Goal: Transaction & Acquisition: Book appointment/travel/reservation

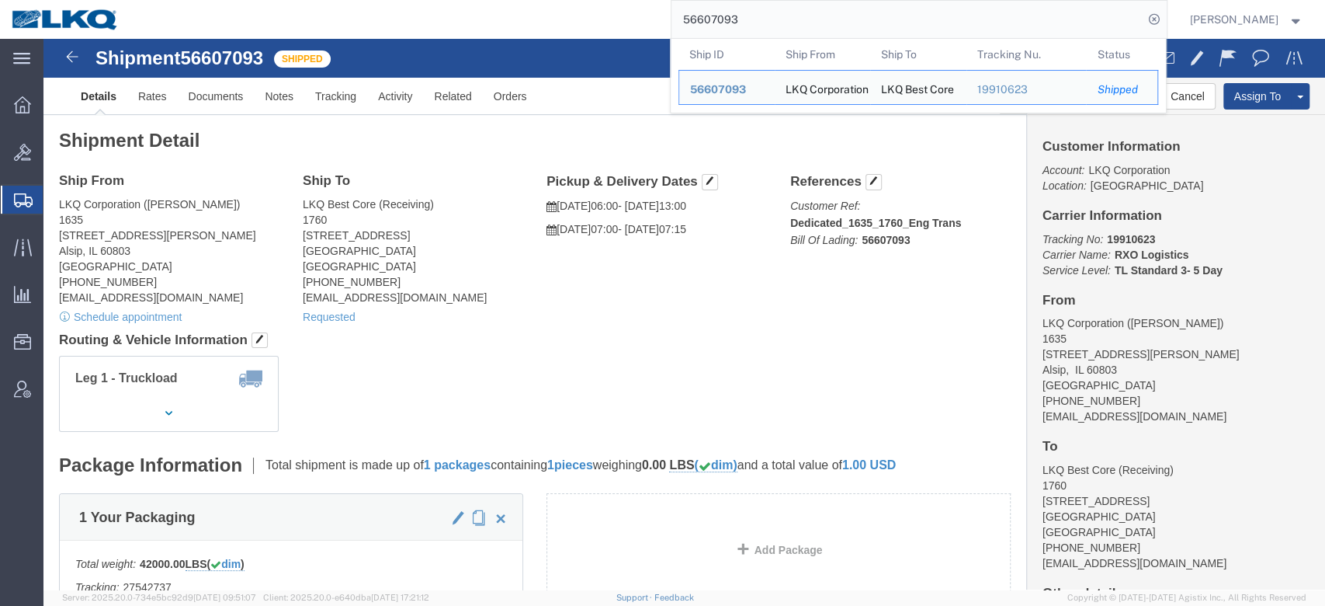
click div "Ship From LKQ Corporation (John Herman) 1635 11800 S. Austin Ave. Alsip, IL 608…"
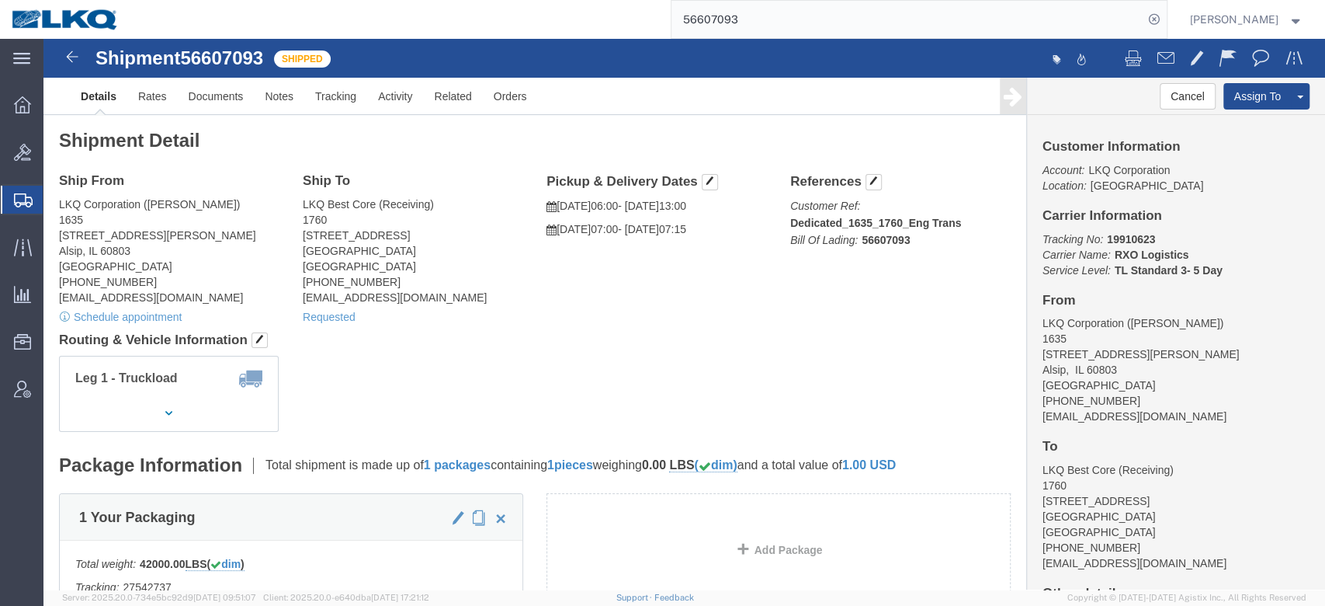
click h4 "Routing & Vehicle Information"
click link "Rates"
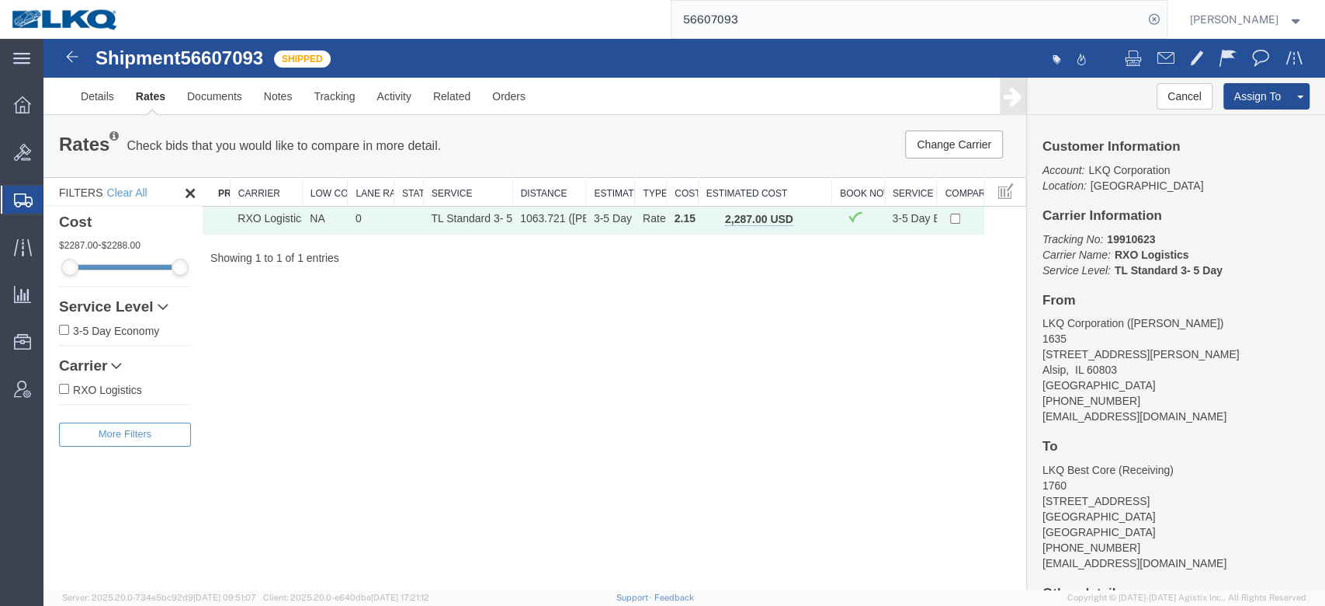
click at [585, 295] on div "Shipment 56607093 1 of 1 Shipped Details Rates Documents Notes Tracking Activit…" at bounding box center [684, 314] width 1282 height 551
click at [810, 214] on span "button" at bounding box center [810, 219] width 9 height 11
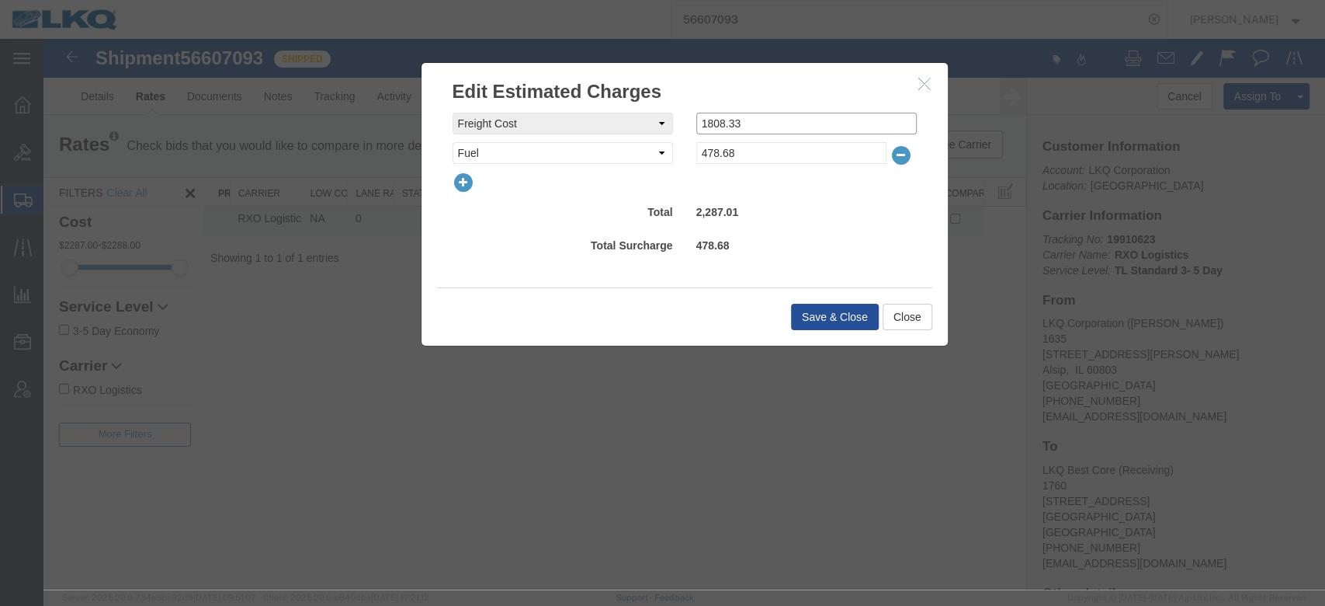
click at [752, 121] on input "1808.33" at bounding box center [807, 124] width 221 height 22
type input "1872.15"
click at [816, 321] on button "Save & Close" at bounding box center [835, 317] width 88 height 26
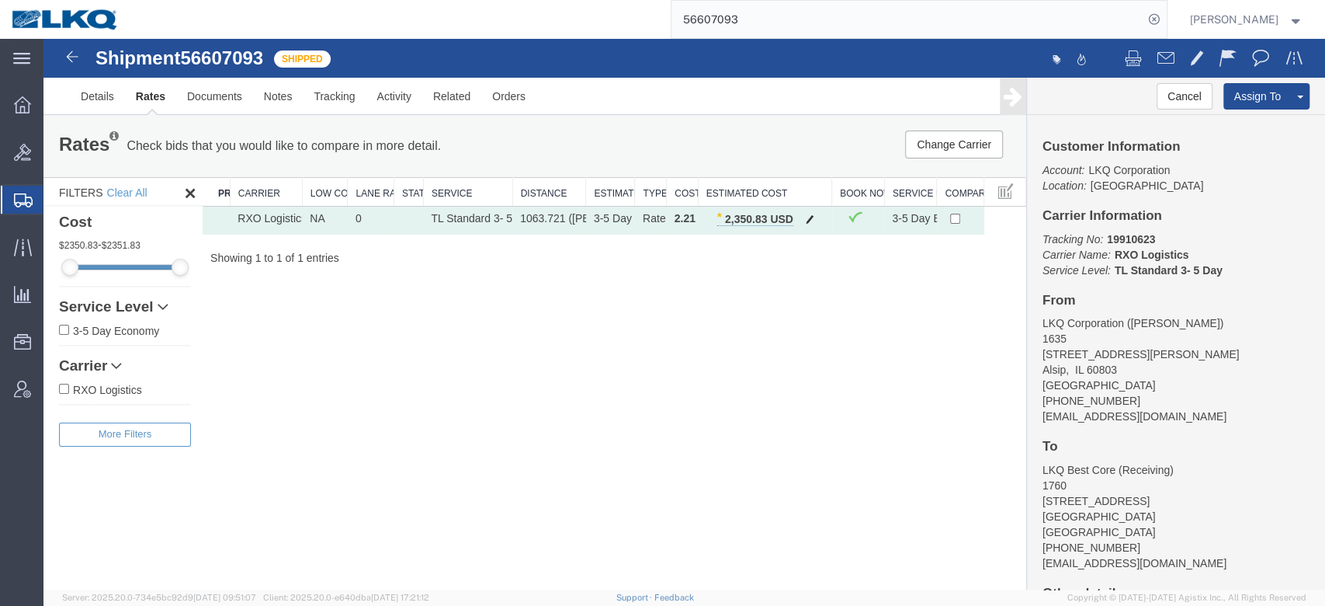
click at [808, 218] on span "button" at bounding box center [810, 219] width 9 height 11
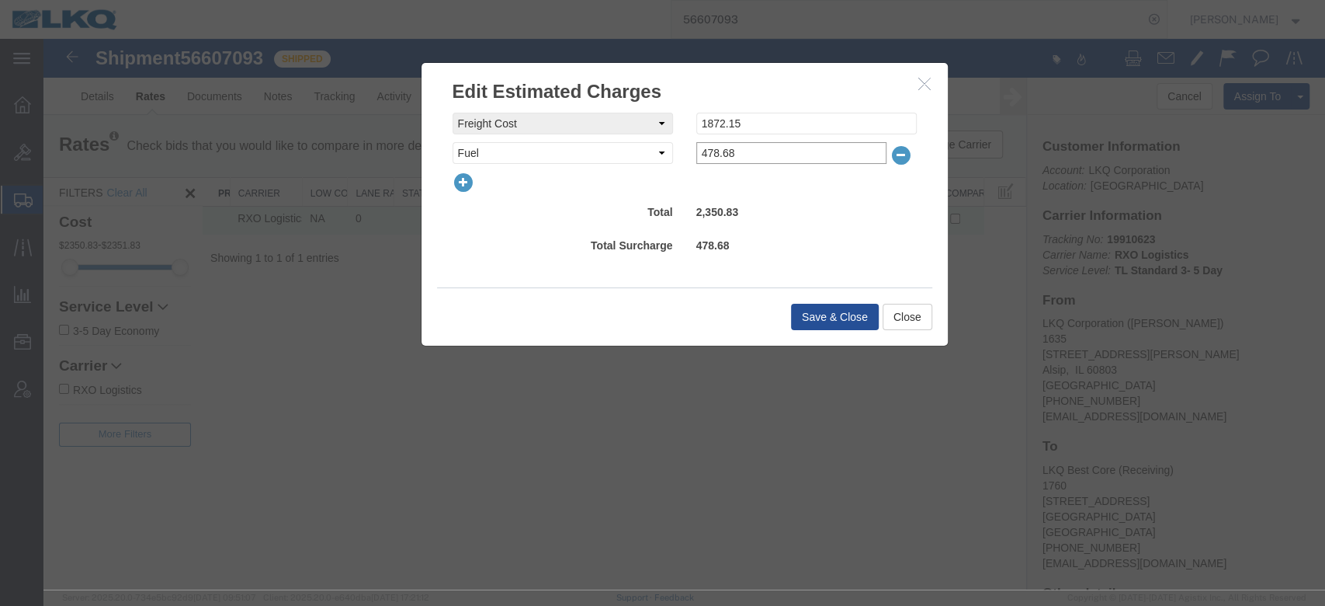
click at [712, 151] on input "478.68" at bounding box center [792, 153] width 190 height 22
type input "446.76"
click at [822, 321] on button "Save & Close" at bounding box center [835, 317] width 88 height 26
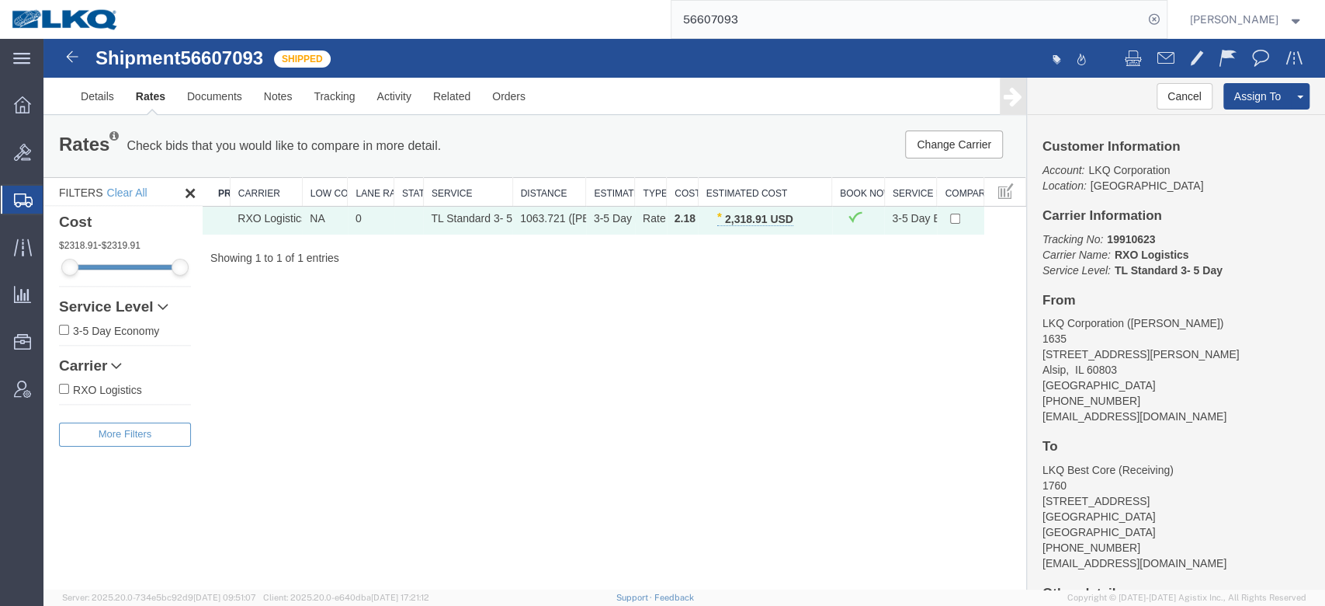
click at [783, 24] on input "56607093" at bounding box center [908, 19] width 472 height 37
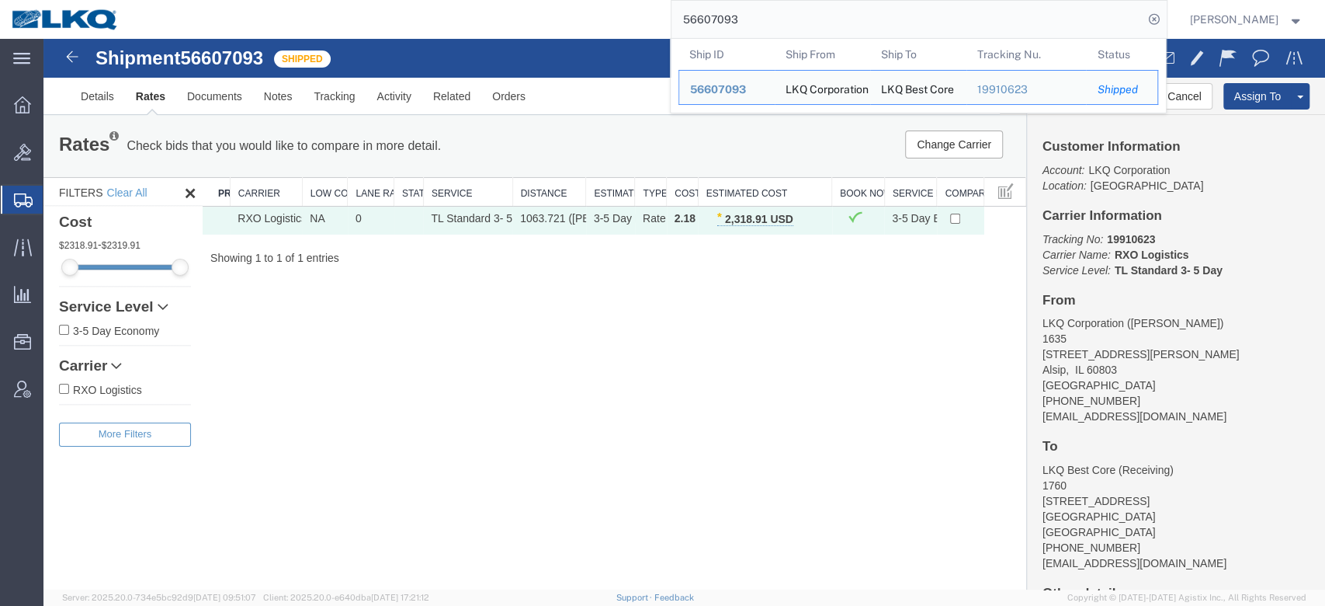
click at [783, 24] on input "56607093" at bounding box center [908, 19] width 472 height 37
paste input "7063566"
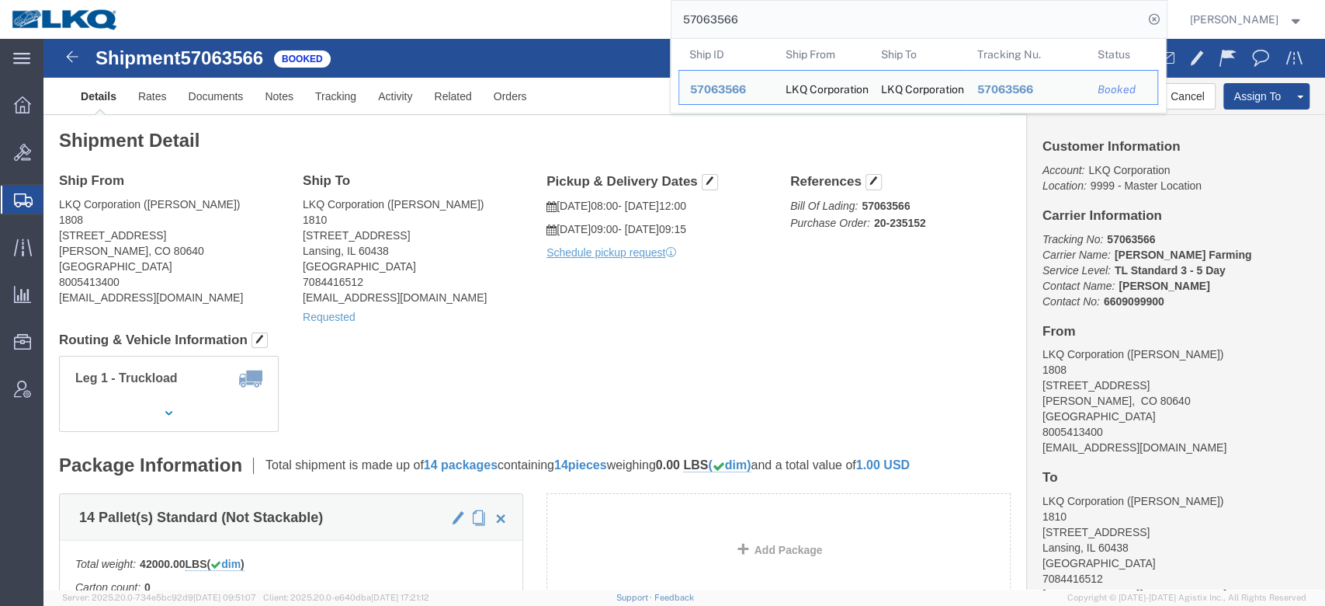
click div "Ship From LKQ Corporation (Brandon Humphreys) 1808 9090 Brighton Road Henderson…"
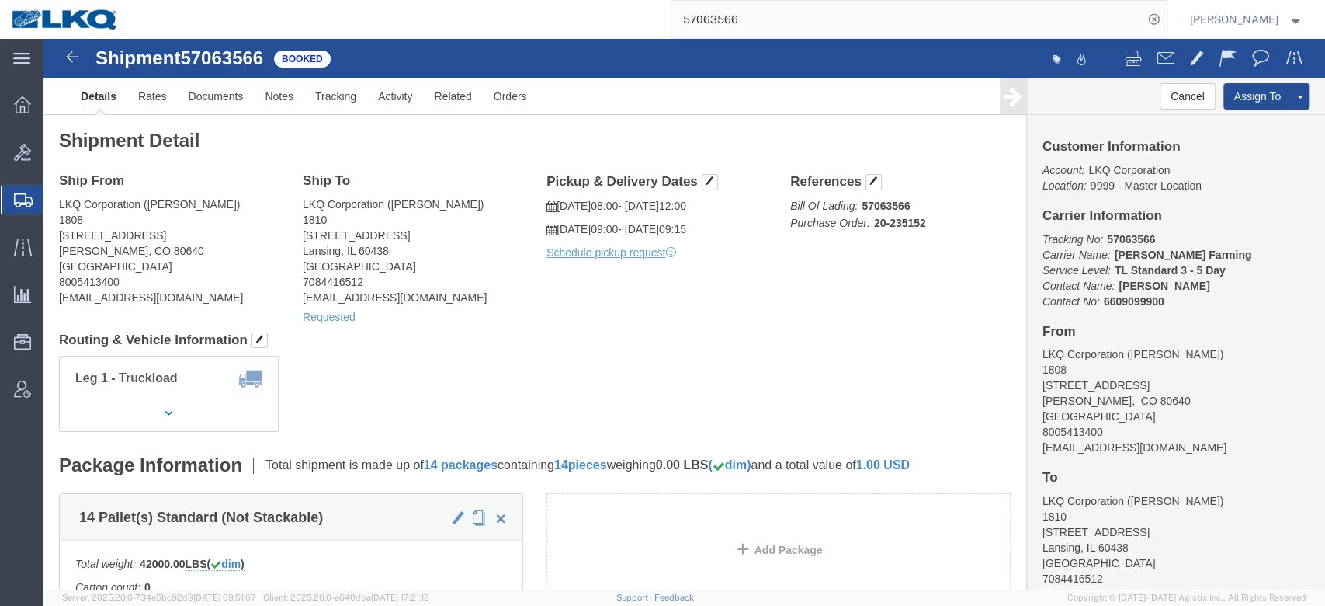
click at [752, 9] on input "57063566" at bounding box center [908, 19] width 472 height 37
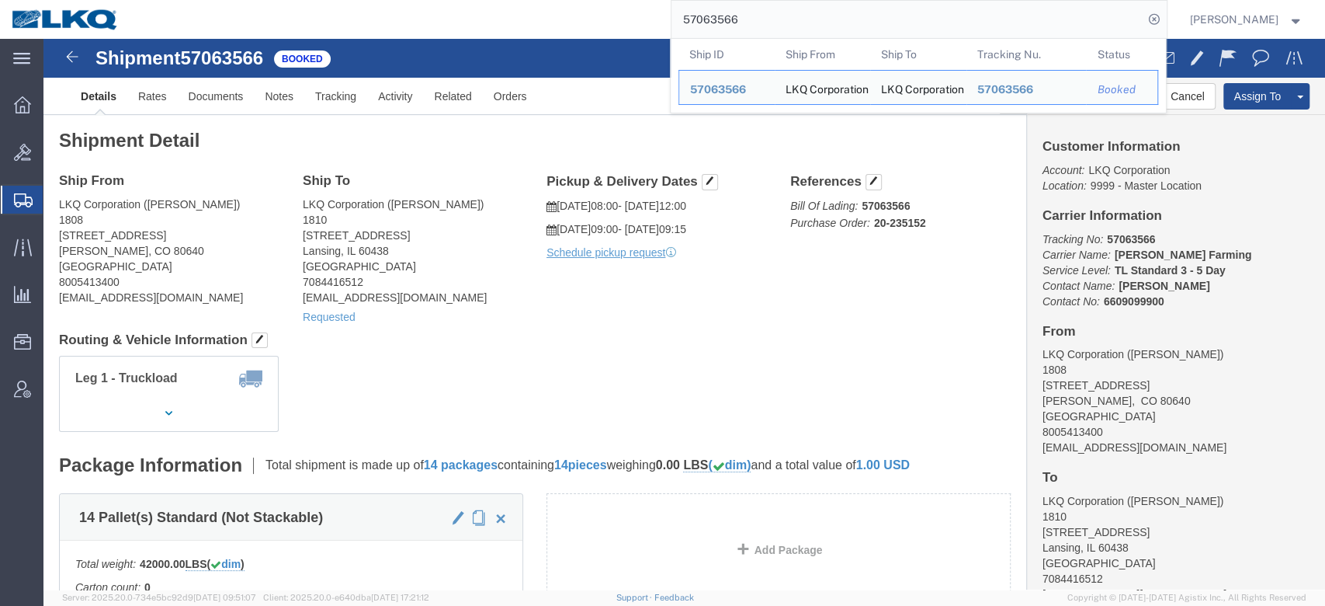
click at [752, 9] on input "57063566" at bounding box center [908, 19] width 472 height 37
paste input "94529"
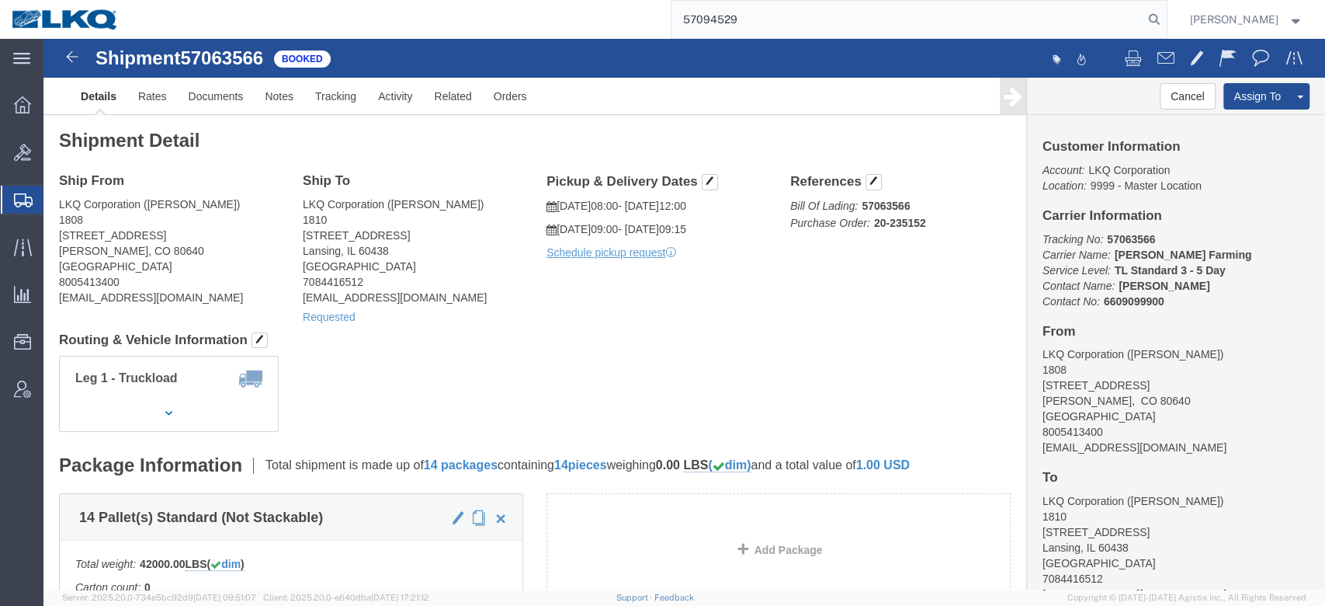
type input "57094529"
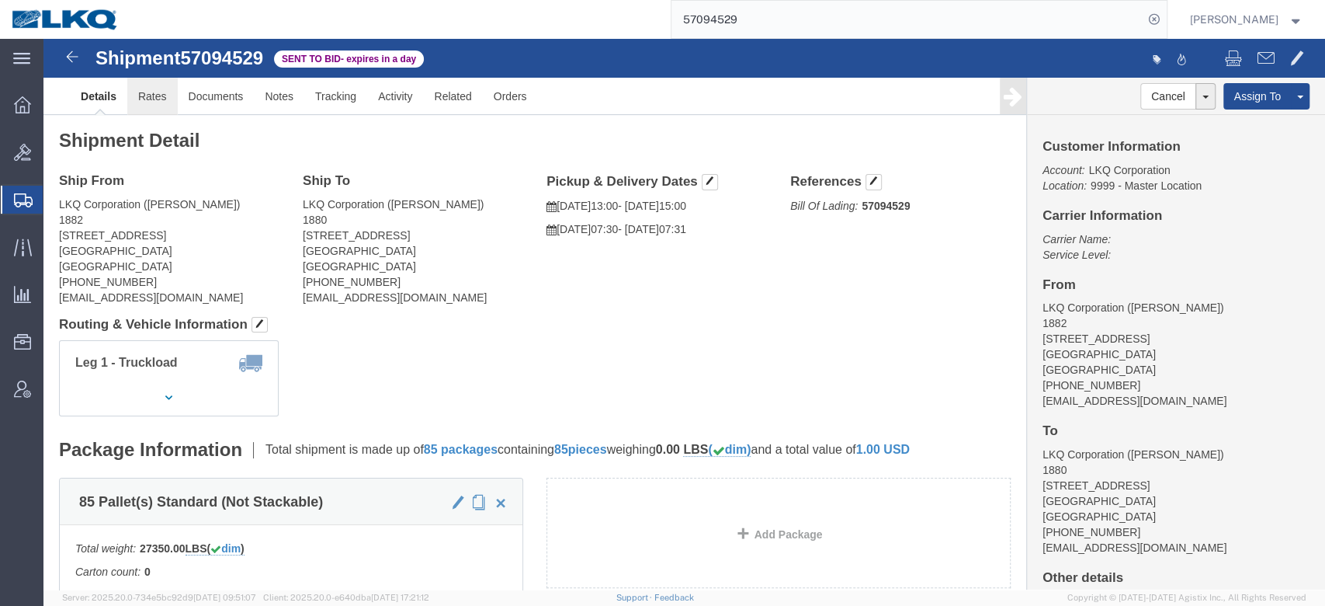
click link "Rates"
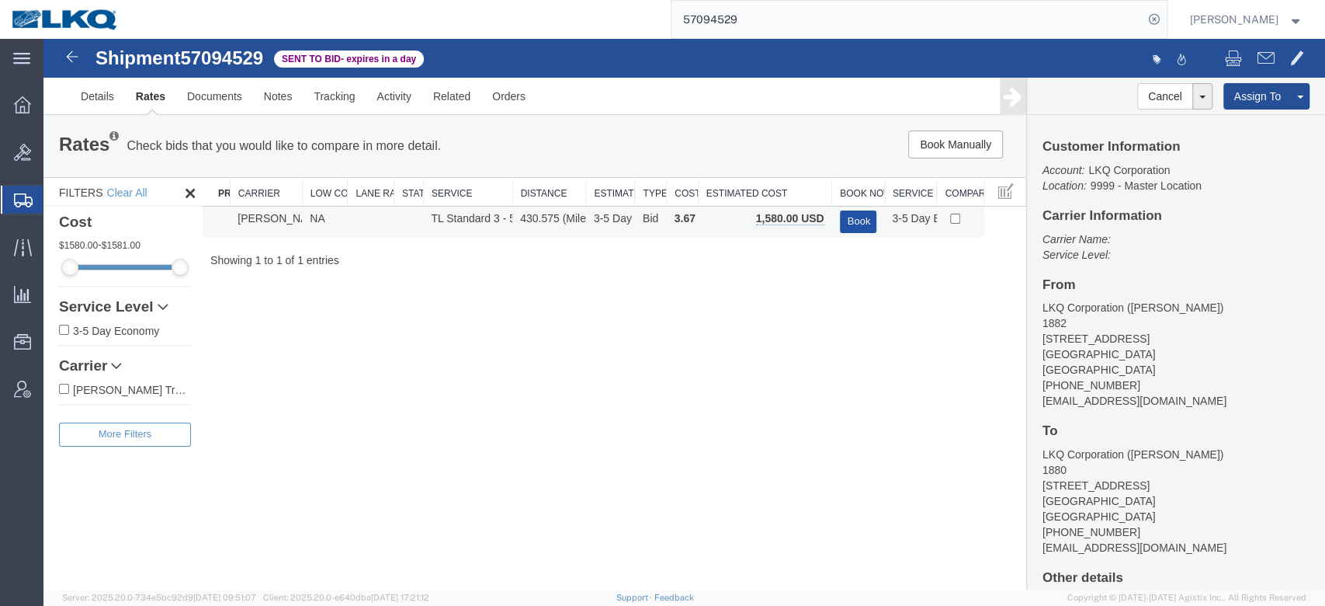
click at [853, 217] on button "Book" at bounding box center [858, 221] width 37 height 23
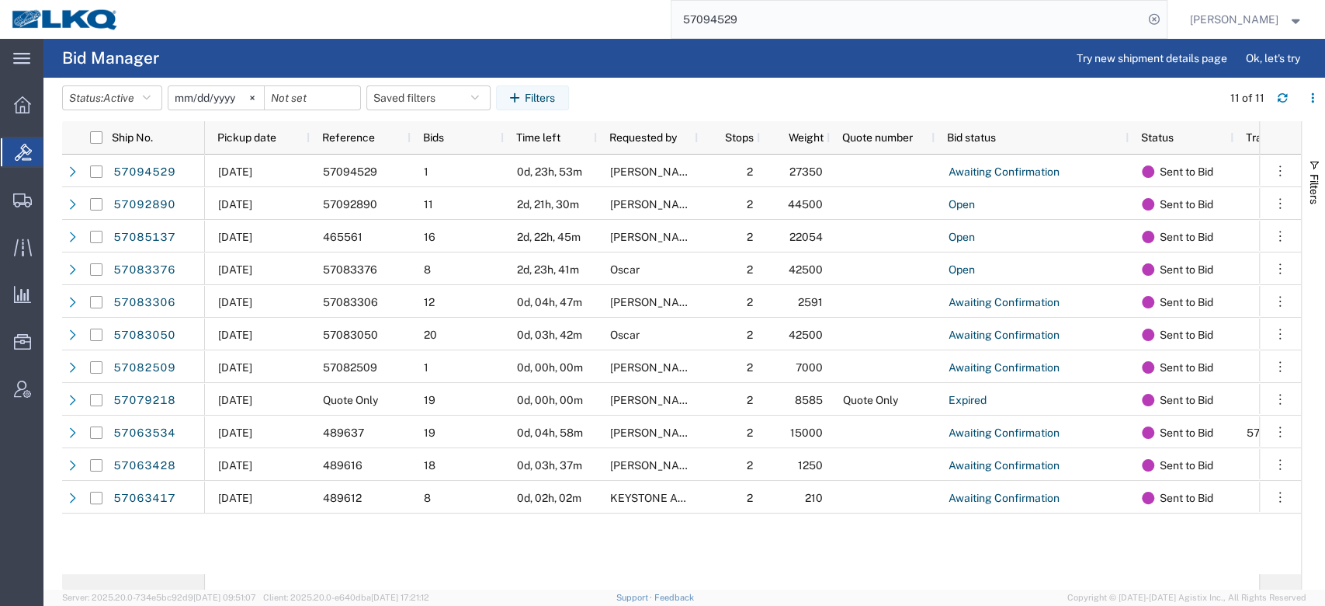
click at [631, 369] on span "Jose G Ellis" at bounding box center [654, 367] width 89 height 12
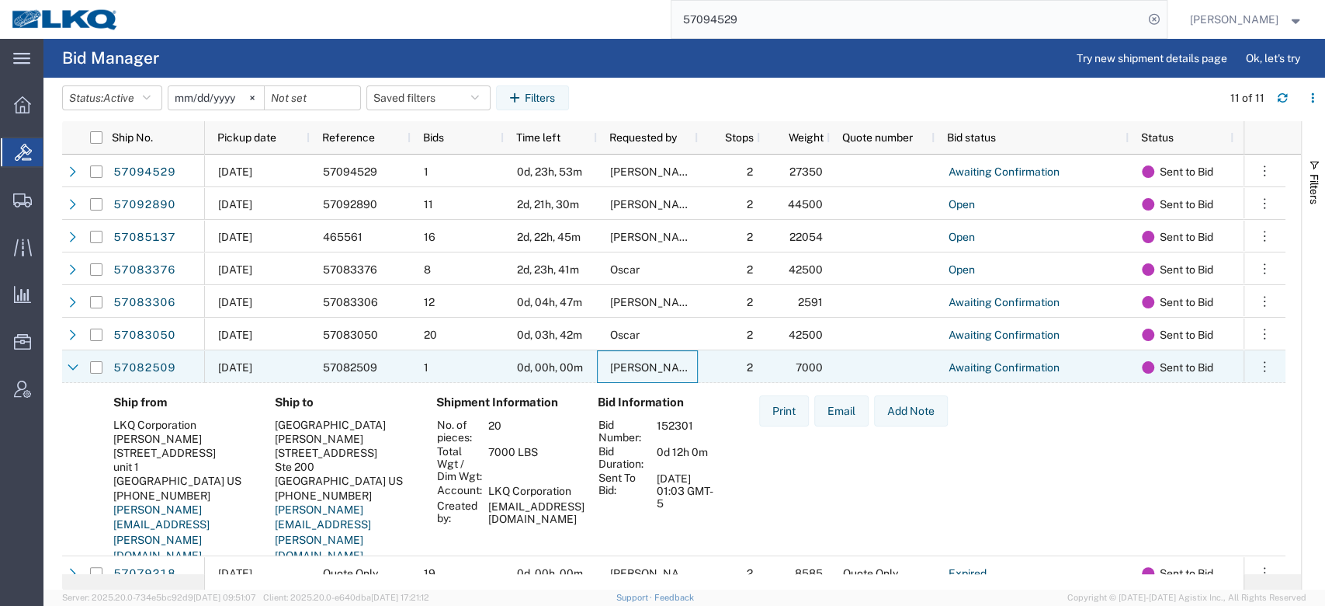
click at [631, 369] on span "Jose G Ellis" at bounding box center [654, 367] width 89 height 12
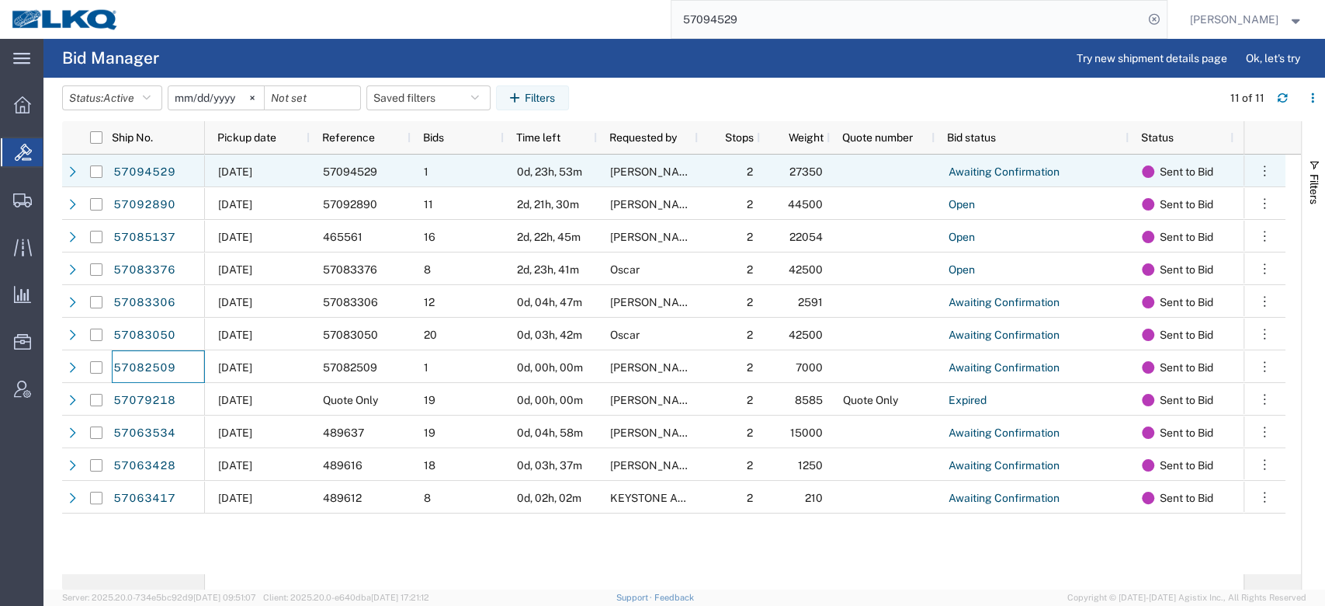
click at [482, 176] on div "1" at bounding box center [457, 171] width 93 height 33
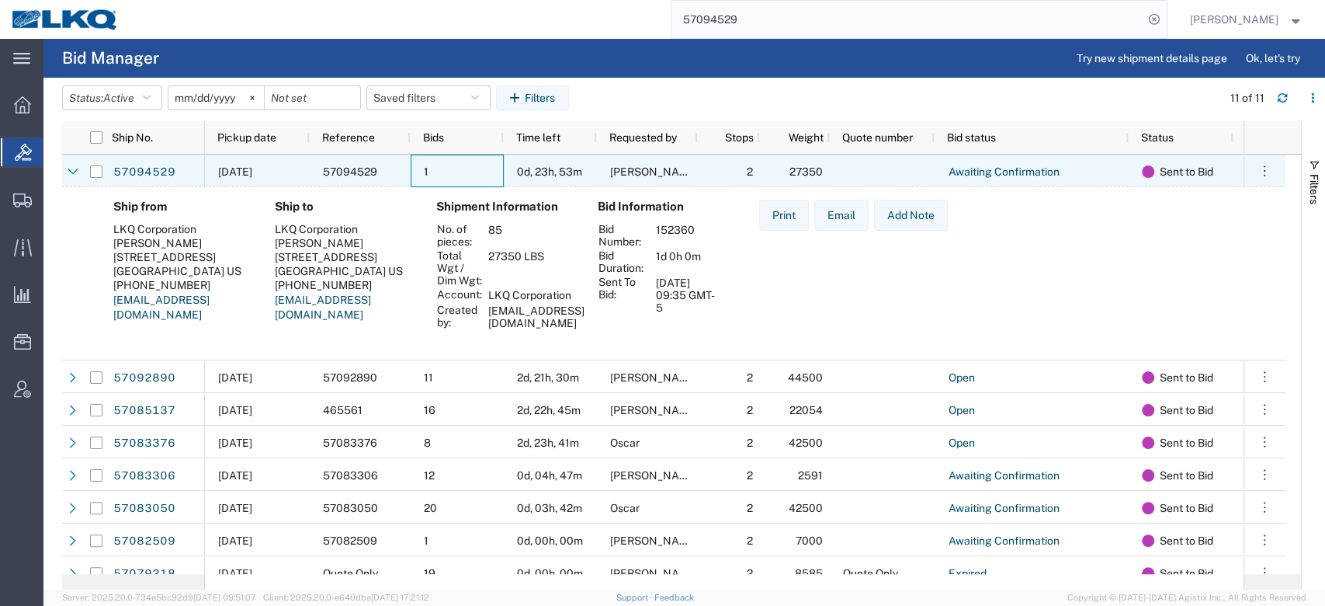
click at [482, 176] on div "1" at bounding box center [457, 171] width 93 height 33
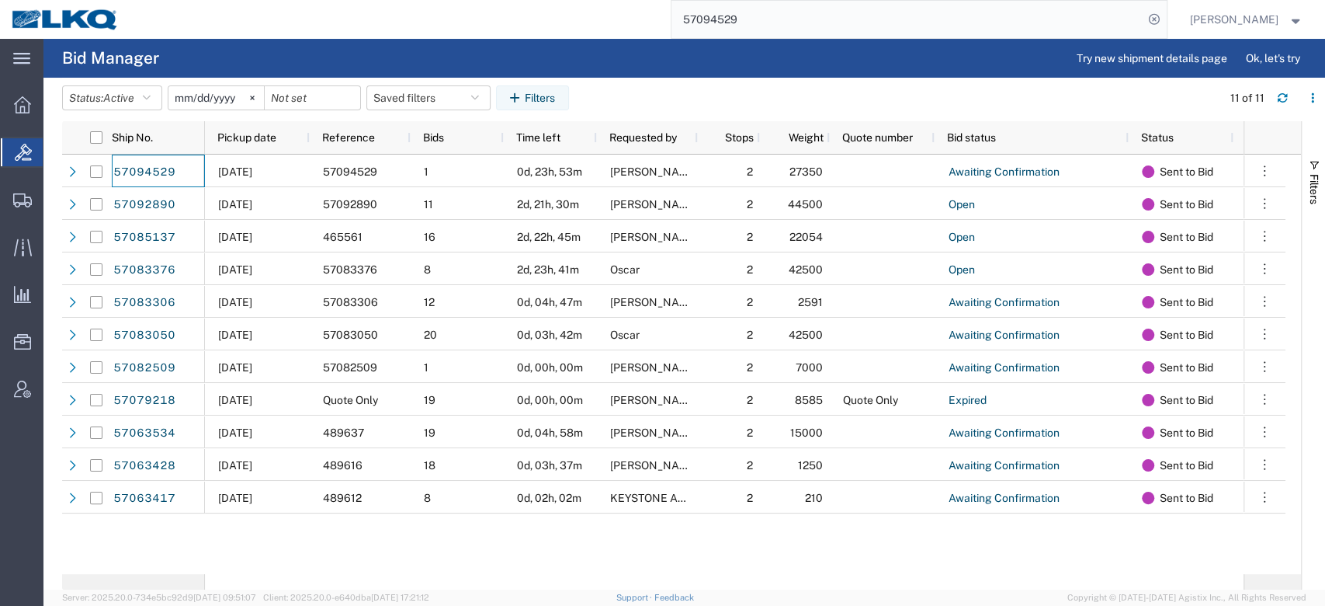
click at [790, 19] on input "57094529" at bounding box center [908, 19] width 472 height 37
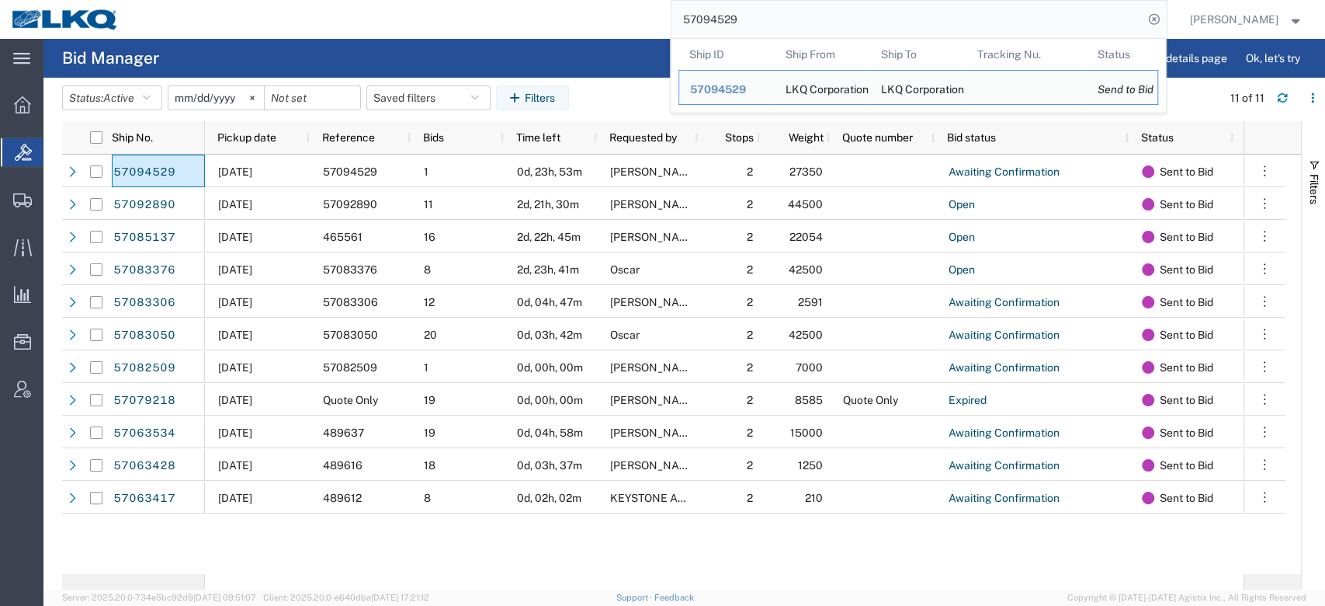
click at [790, 19] on input "57094529" at bounding box center [908, 19] width 472 height 37
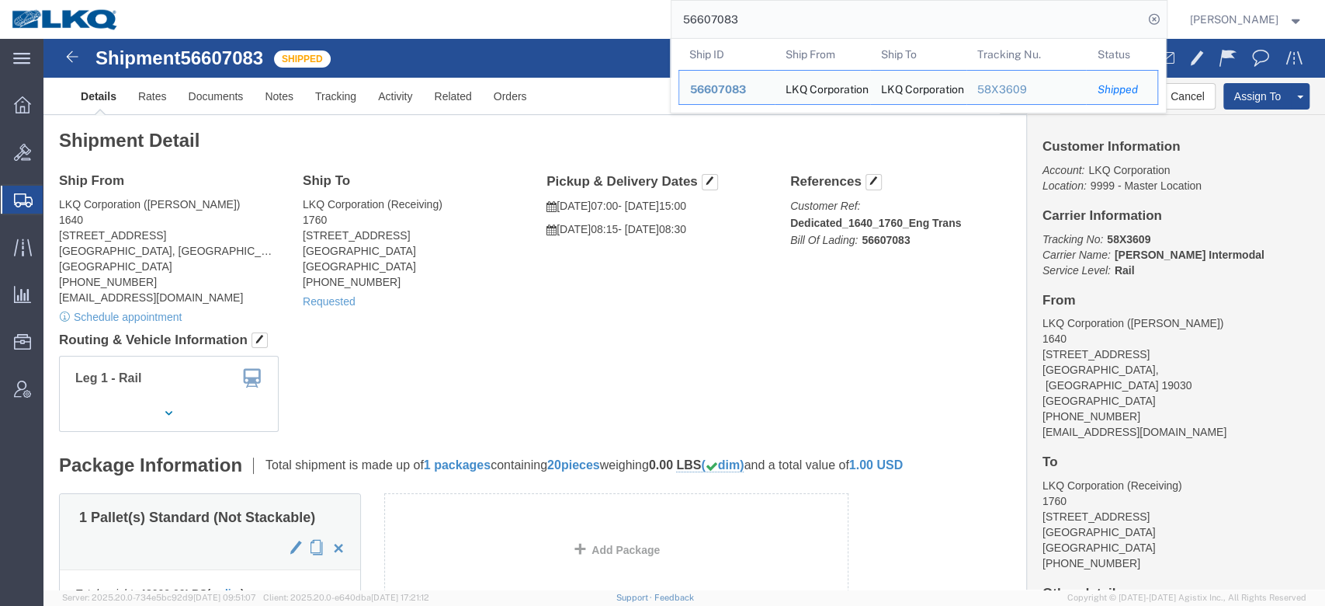
click at [793, 26] on input "56607083" at bounding box center [908, 19] width 472 height 37
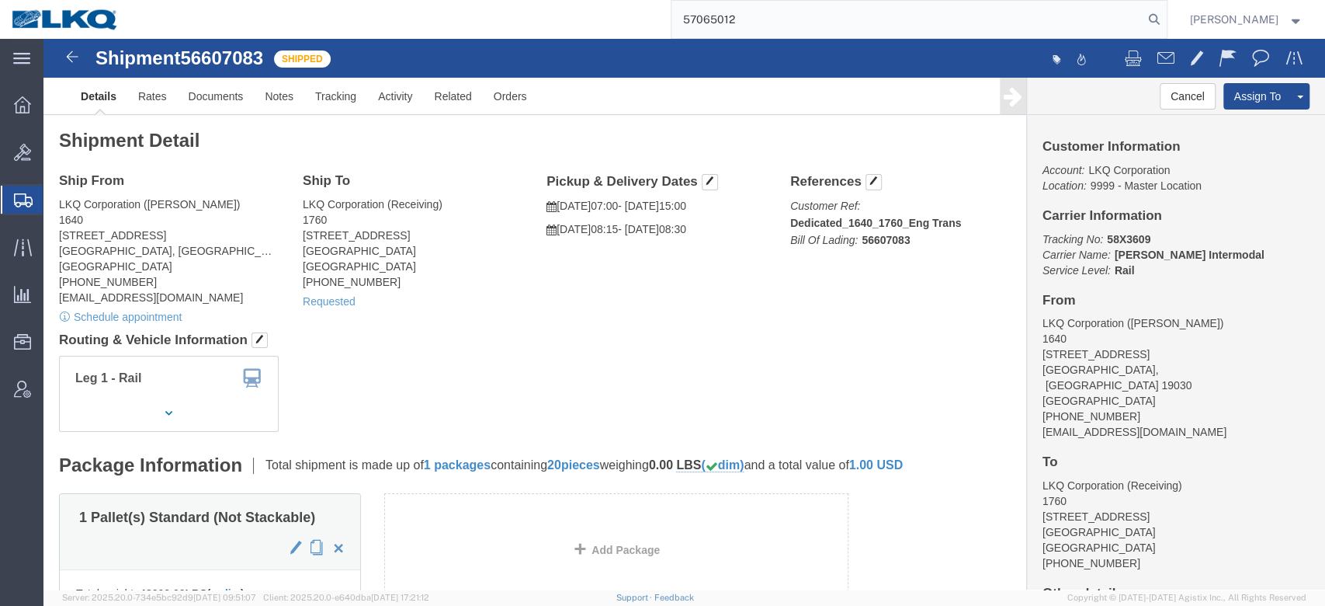
type input "57065012"
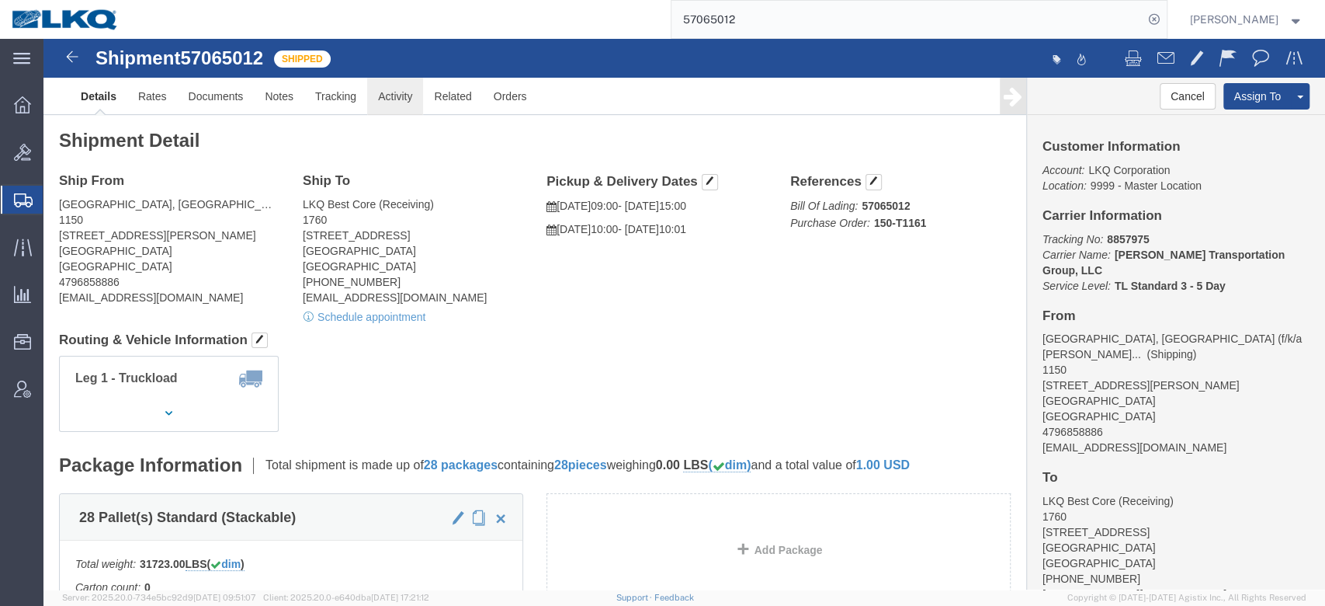
click link "Activity"
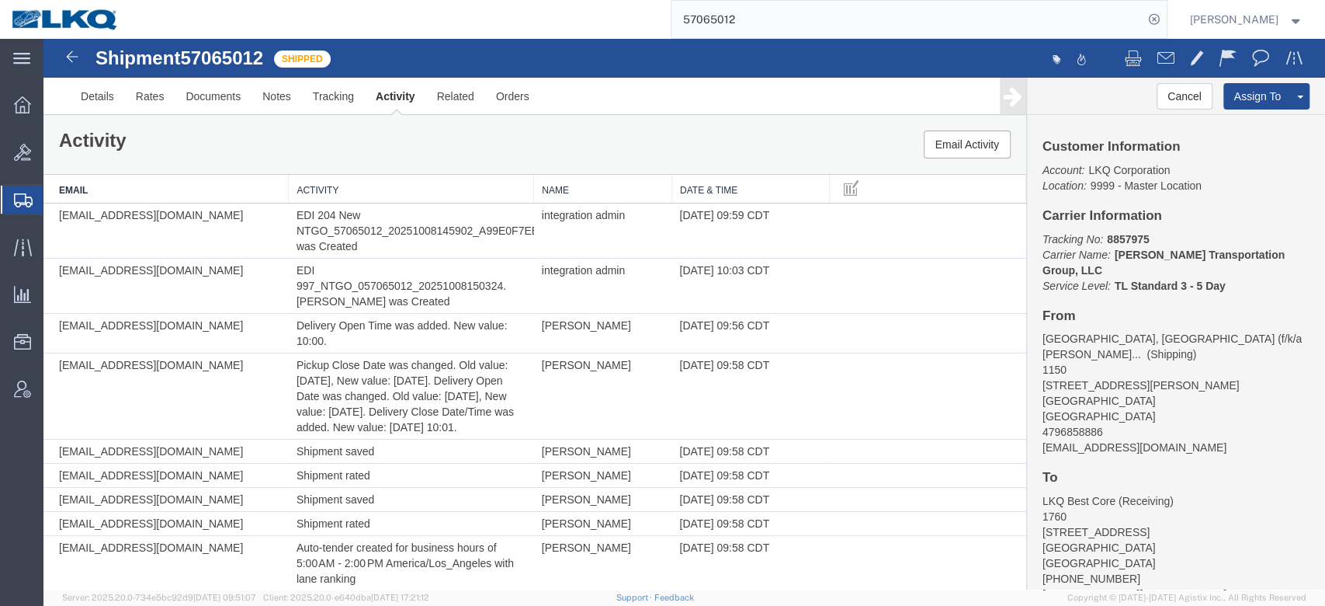
click at [720, 186] on th "Date & Time" at bounding box center [751, 189] width 158 height 29
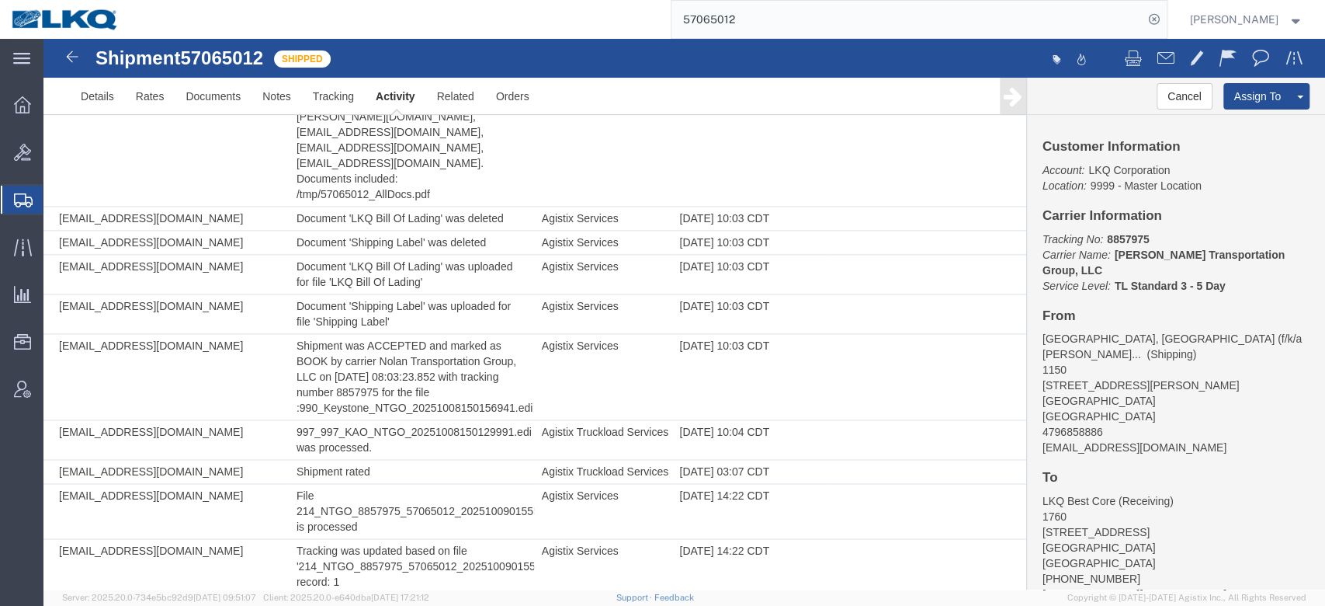
scroll to position [1424, 0]
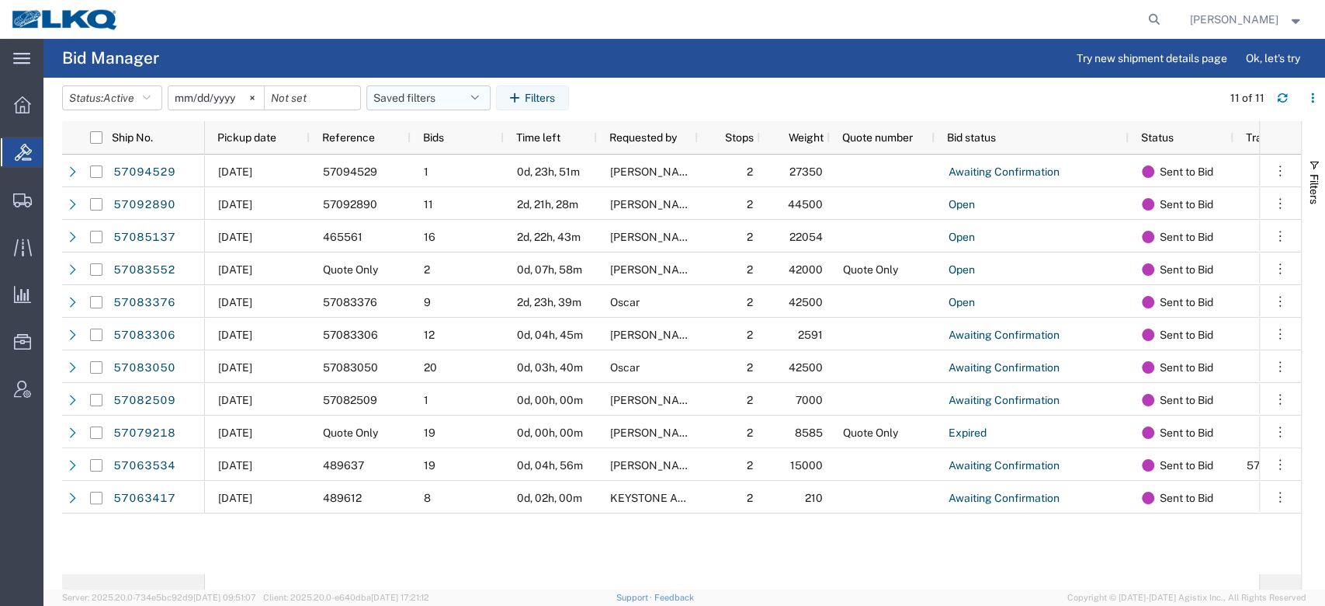
click at [267, 142] on span "Pickup date" at bounding box center [246, 137] width 59 height 12
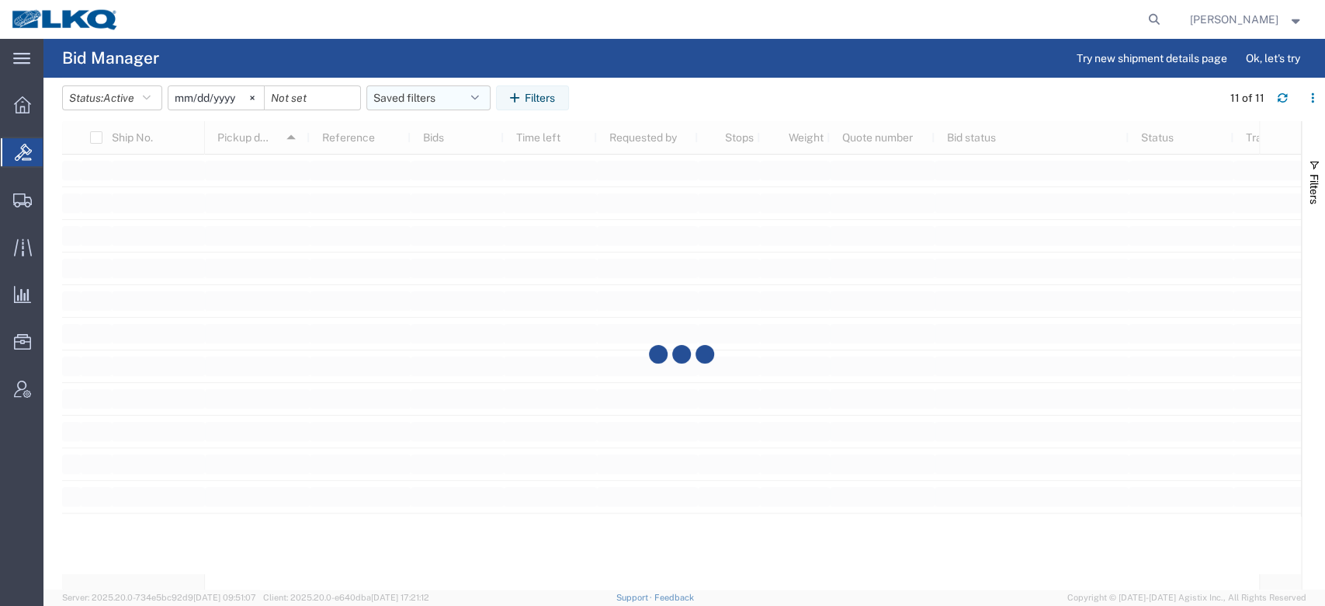
click at [433, 99] on button "Saved filters" at bounding box center [429, 97] width 124 height 25
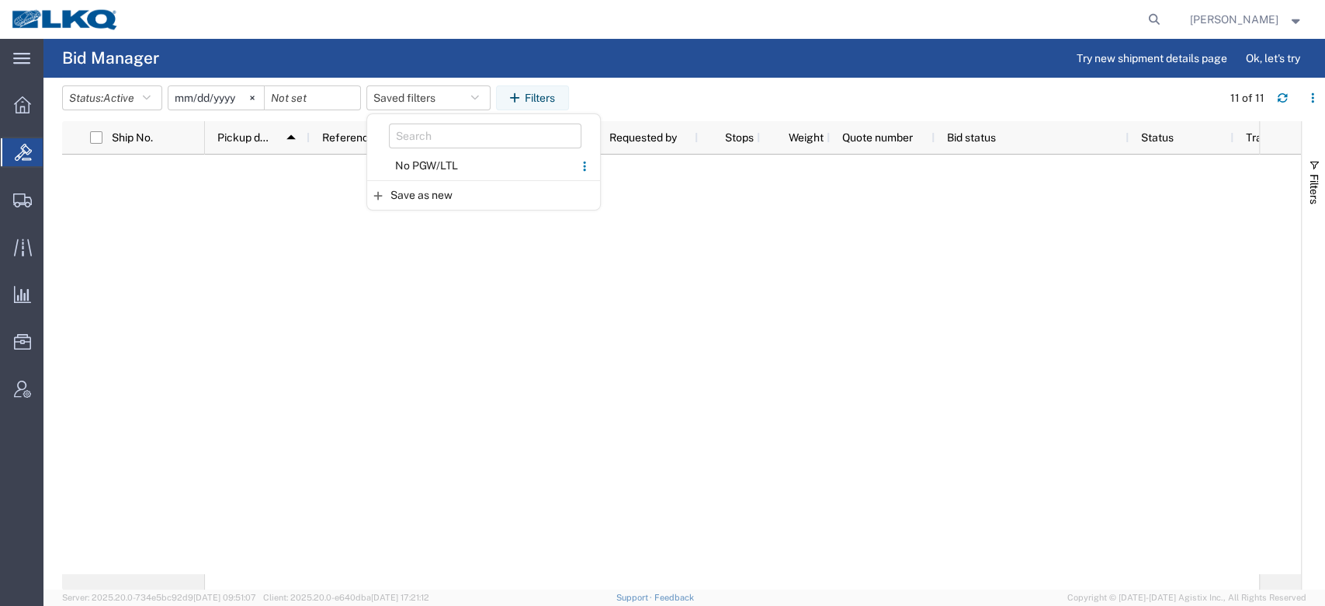
click at [435, 163] on span "No PGW/LTL" at bounding box center [470, 165] width 203 height 29
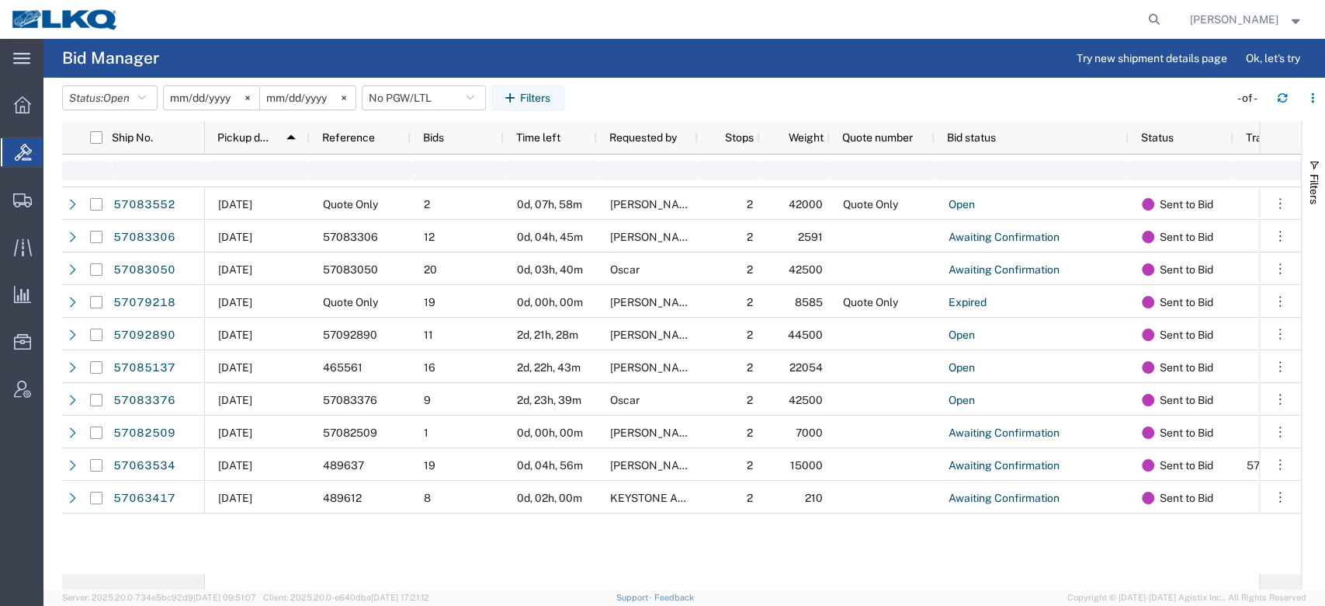
type input "2025-01-01"
type input "2025-12-31"
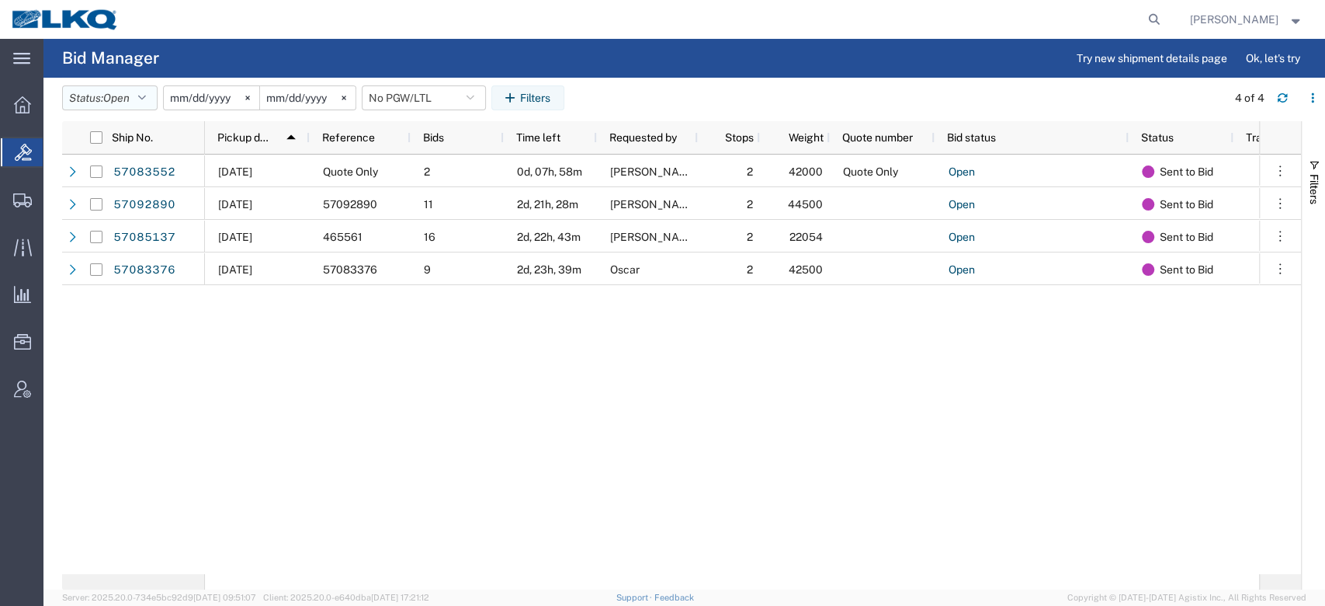
click at [121, 97] on span "Open" at bounding box center [116, 98] width 26 height 12
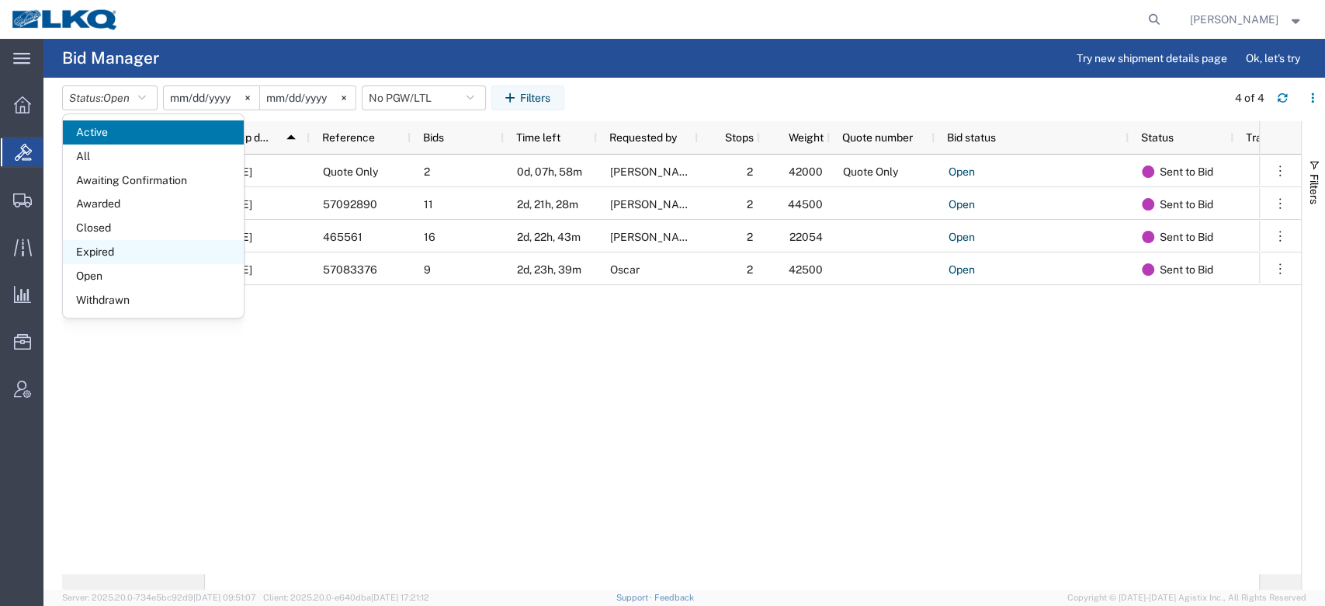
click at [119, 243] on span "Expired" at bounding box center [153, 252] width 181 height 24
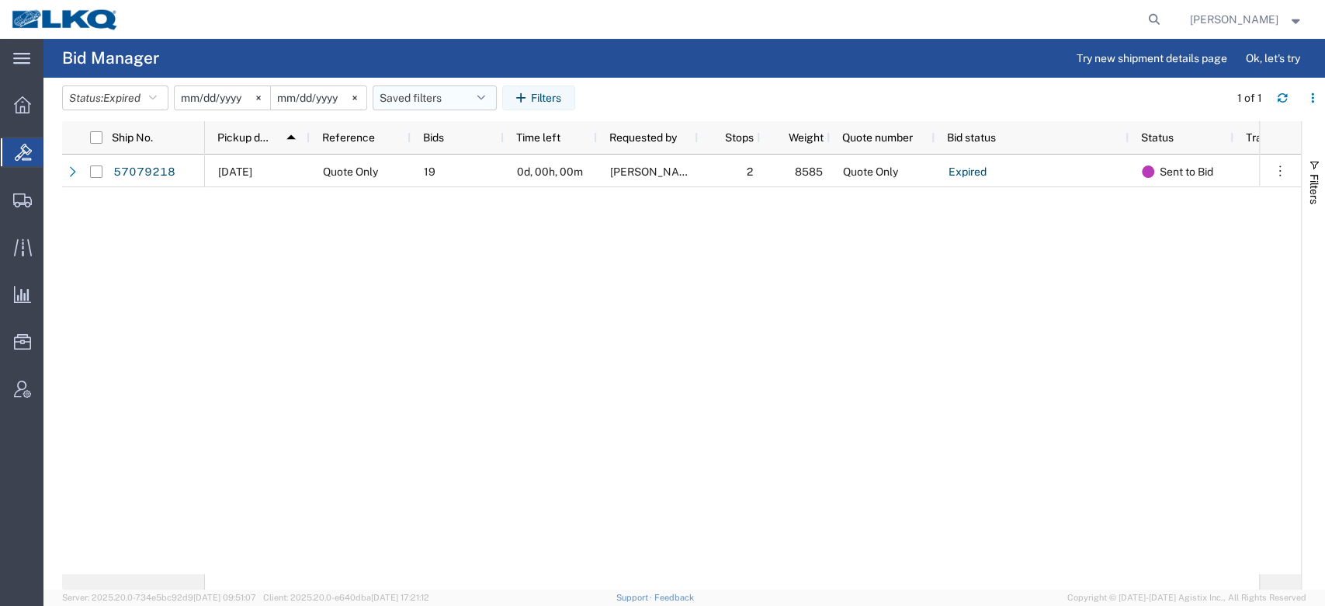
click at [436, 101] on button "Saved filters" at bounding box center [435, 97] width 124 height 25
click at [447, 158] on span "No PGW/LTL" at bounding box center [476, 165] width 203 height 29
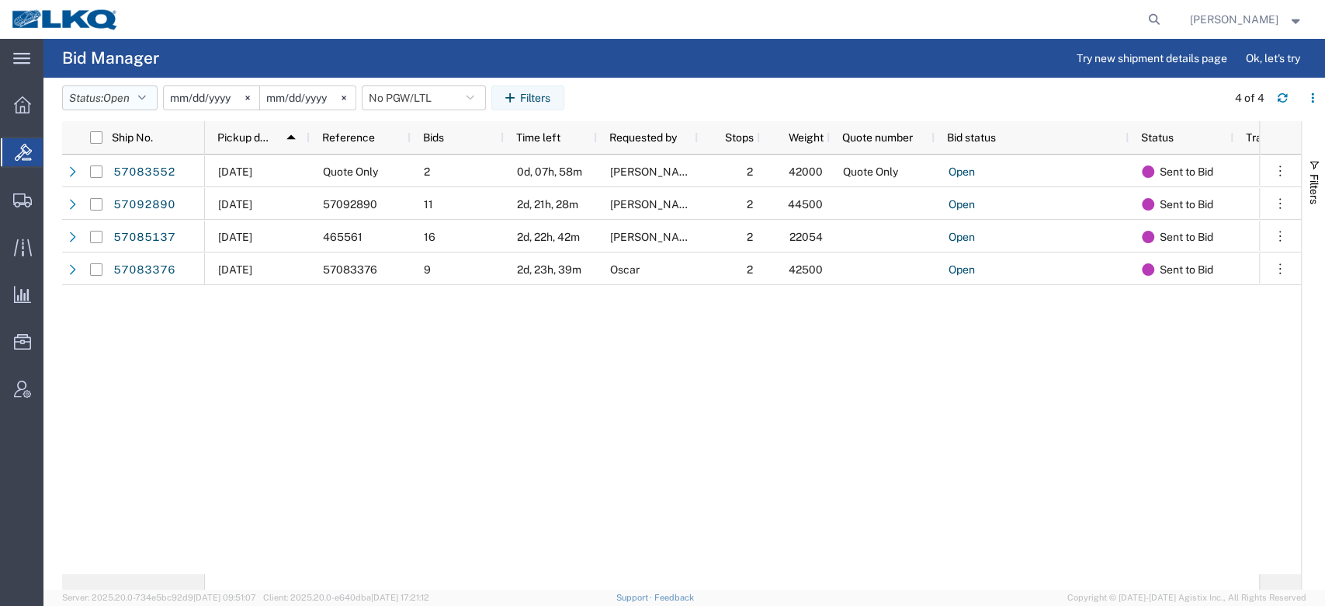
click at [142, 98] on button "Status: Open" at bounding box center [110, 97] width 96 height 25
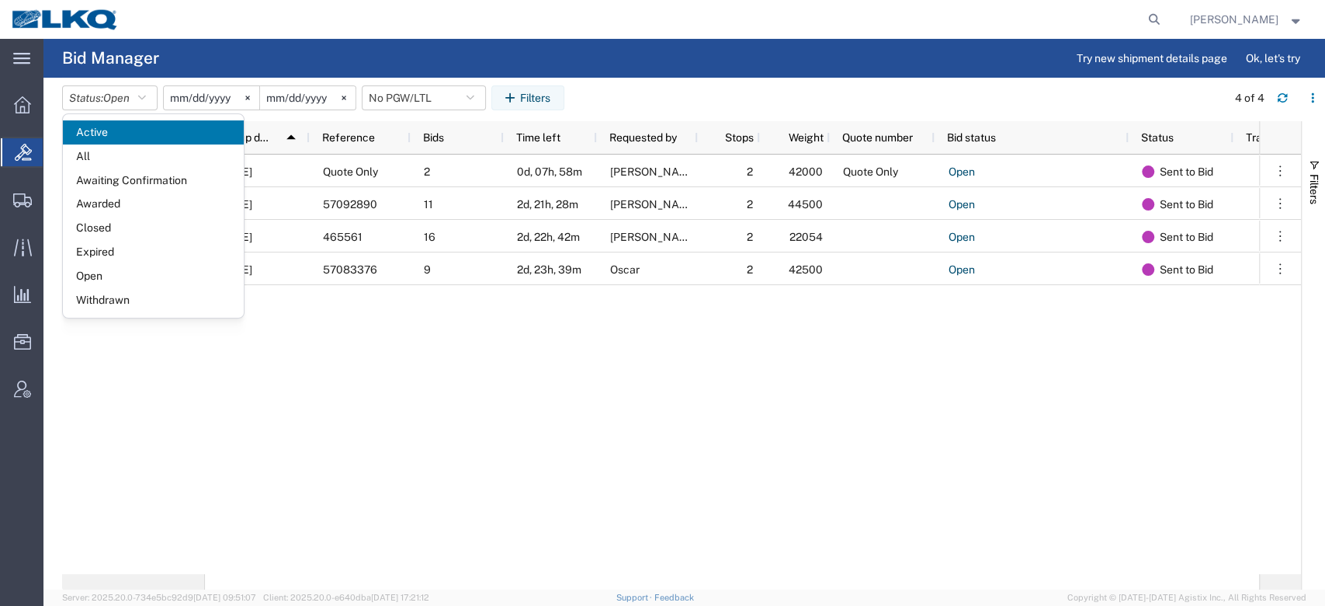
click at [127, 248] on span "Expired" at bounding box center [153, 252] width 181 height 24
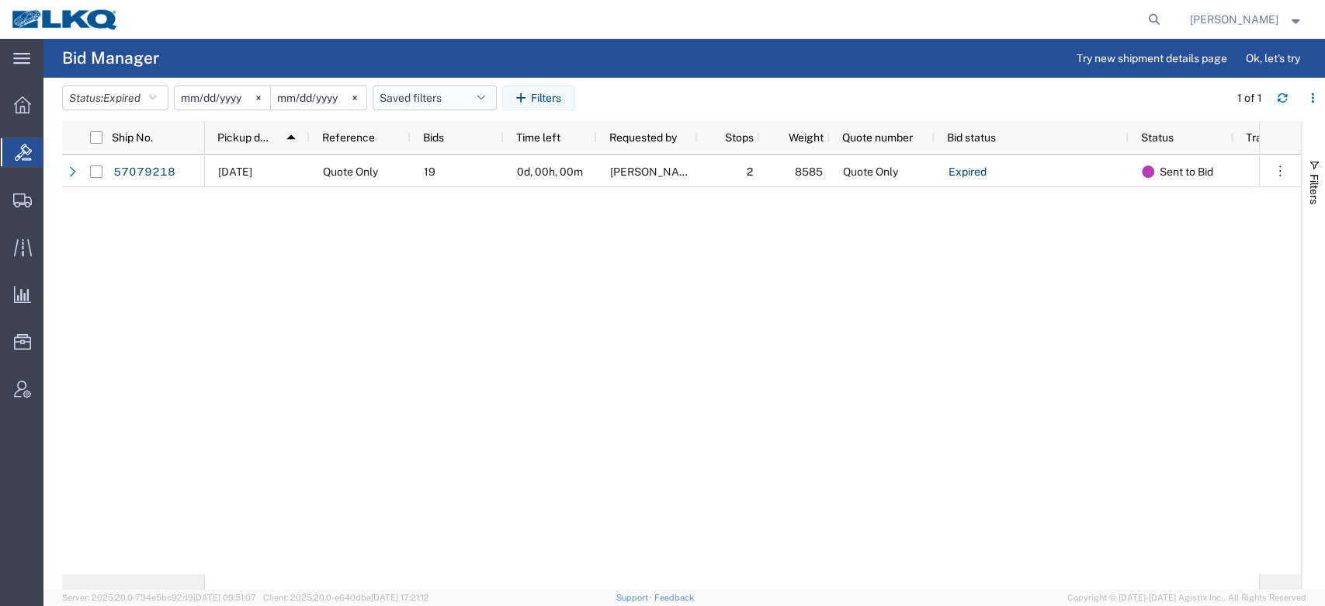
drag, startPoint x: 457, startPoint y: 90, endPoint x: 451, endPoint y: 106, distance: 16.5
click at [457, 90] on button "Saved filters" at bounding box center [435, 97] width 124 height 25
click at [437, 165] on span "No PGW/LTL" at bounding box center [476, 165] width 203 height 29
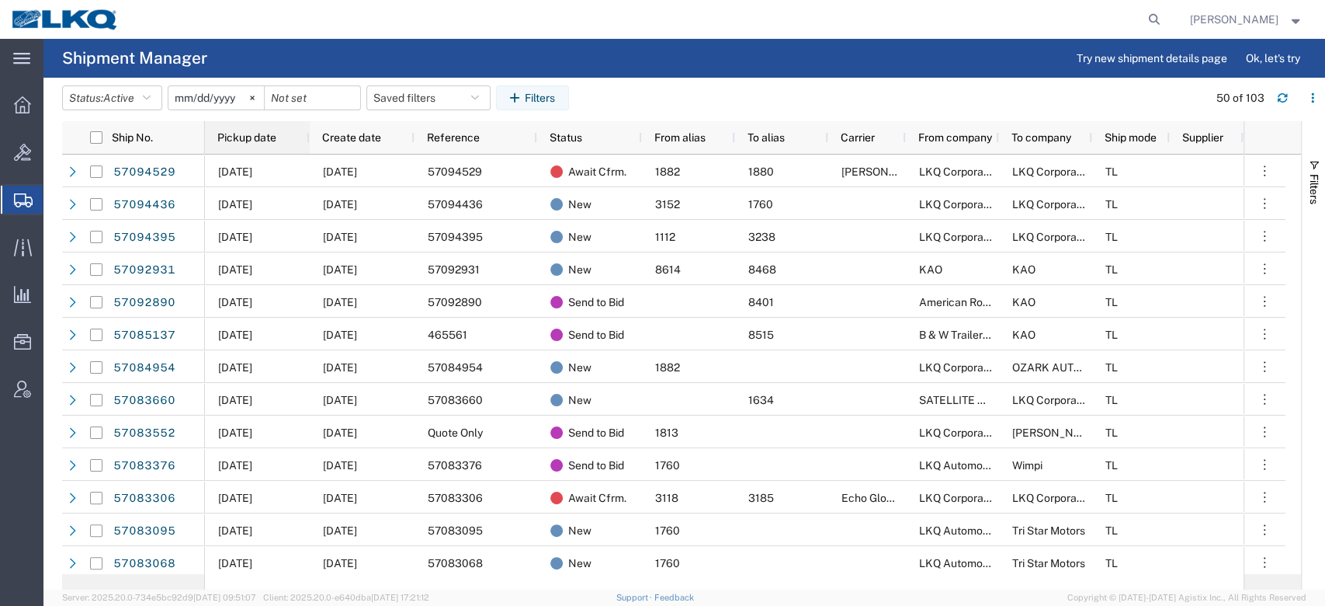
click at [251, 144] on div "Pickup date" at bounding box center [260, 137] width 86 height 25
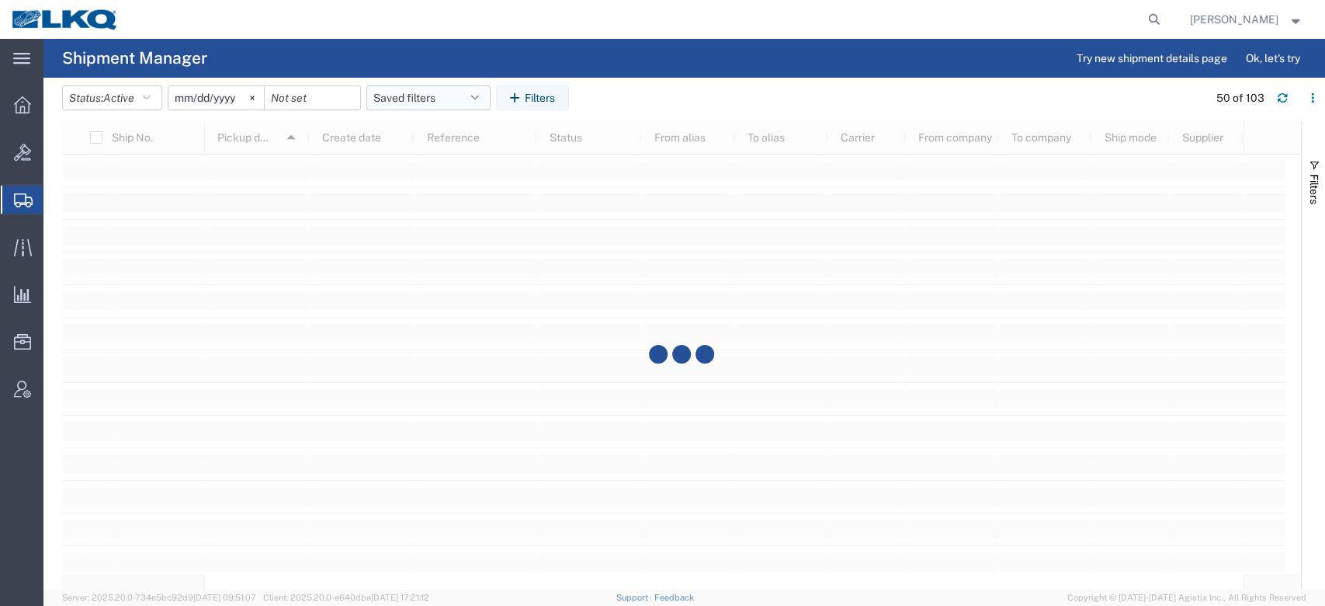
click at [418, 102] on button "Saved filters" at bounding box center [429, 97] width 124 height 25
click at [426, 189] on span "No PGW/LTL" at bounding box center [470, 194] width 203 height 29
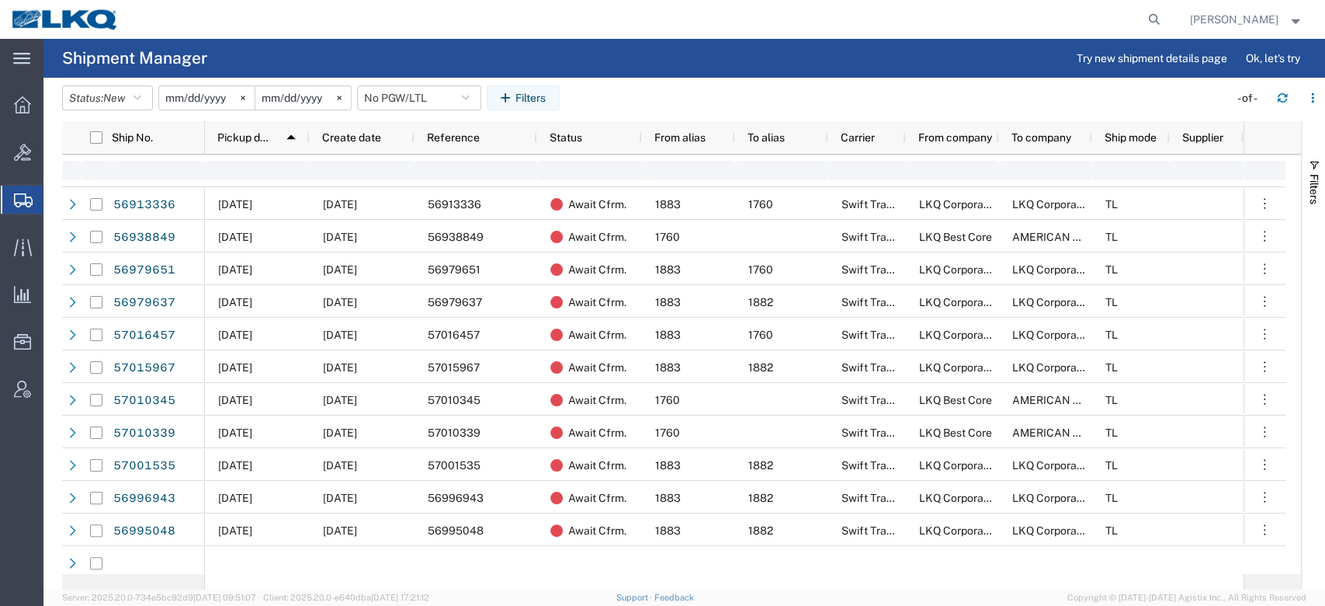
type input "2025-01-01"
type input "2025-12-31"
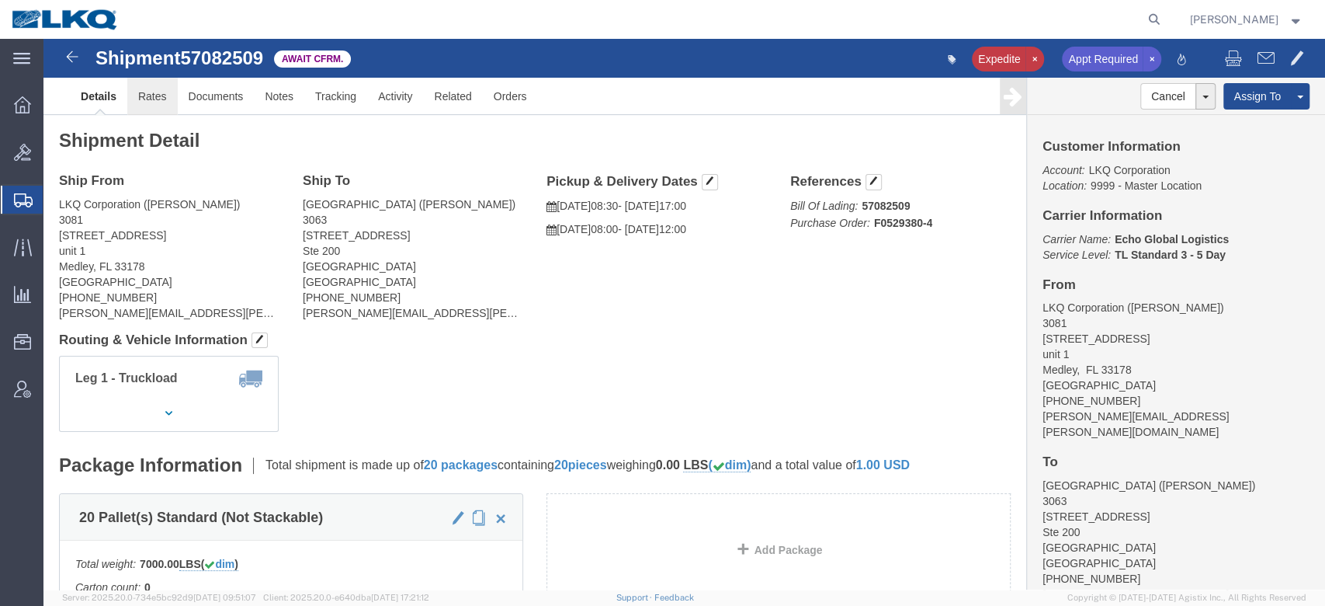
click link "Rates"
